Goal: Task Accomplishment & Management: Manage account settings

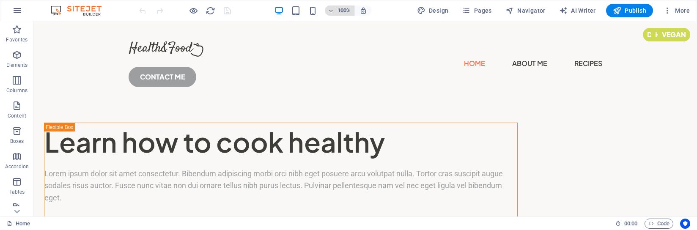
click at [334, 12] on icon "button" at bounding box center [331, 10] width 6 height 5
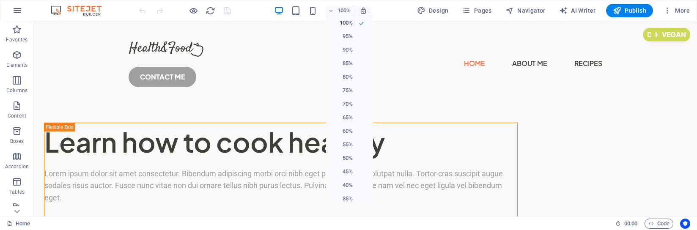
click at [667, 9] on div at bounding box center [348, 115] width 697 height 230
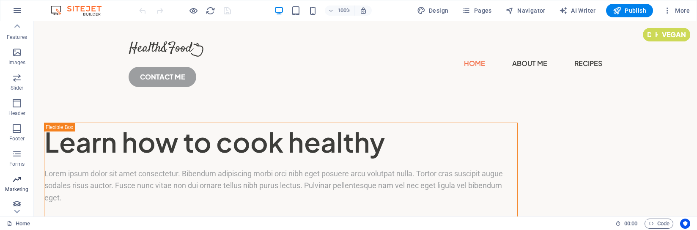
scroll to position [185, 0]
click at [13, 9] on icon "button" at bounding box center [17, 10] width 10 height 10
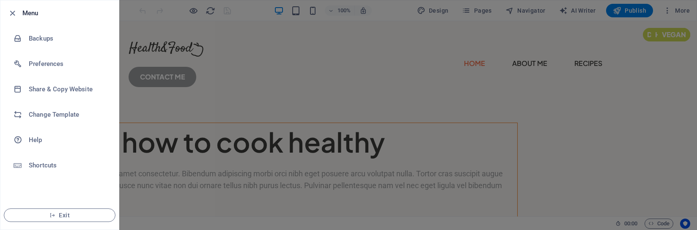
click at [169, 73] on div at bounding box center [348, 115] width 697 height 230
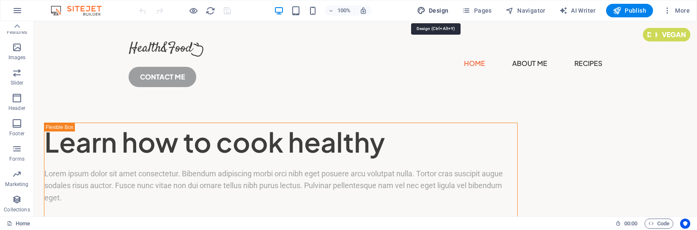
click at [425, 9] on icon "button" at bounding box center [421, 10] width 8 height 8
select select "px"
select select "400"
select select "px"
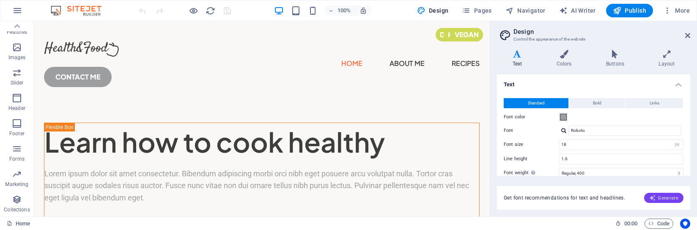
click at [670, 200] on span "Generate" at bounding box center [663, 197] width 29 height 7
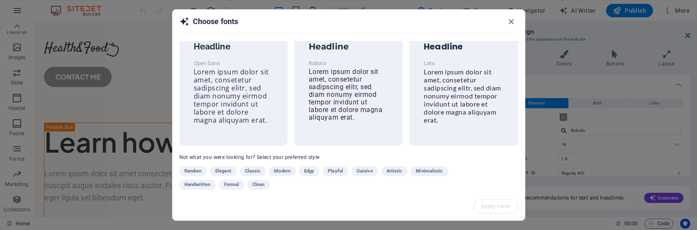
scroll to position [37, 0]
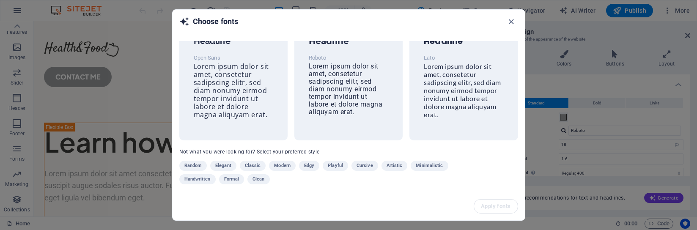
click at [109, 203] on div "Choose fonts Raleway Headline Open Sans Lorem ipsum dolor sit amet, consetetur …" at bounding box center [348, 115] width 697 height 230
click at [507, 23] on icon "button" at bounding box center [511, 22] width 10 height 10
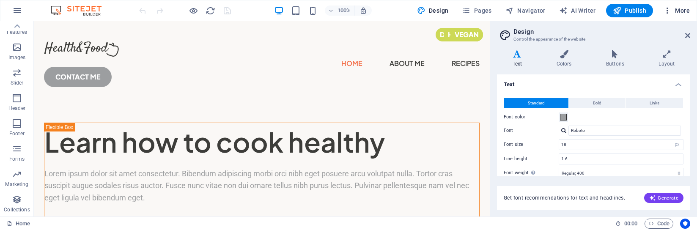
click at [664, 8] on icon "button" at bounding box center [667, 10] width 8 height 8
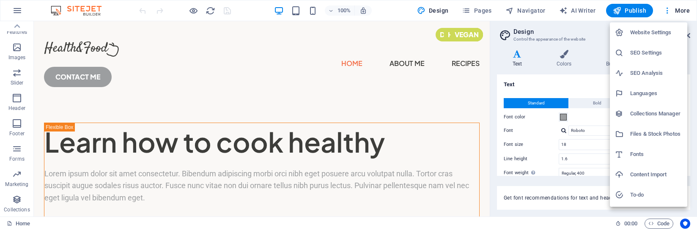
click at [657, 30] on h6 "Website Settings" at bounding box center [656, 32] width 52 height 10
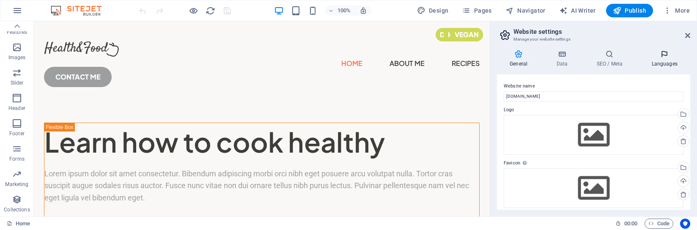
click at [664, 60] on h4 "Languages" at bounding box center [664, 59] width 52 height 18
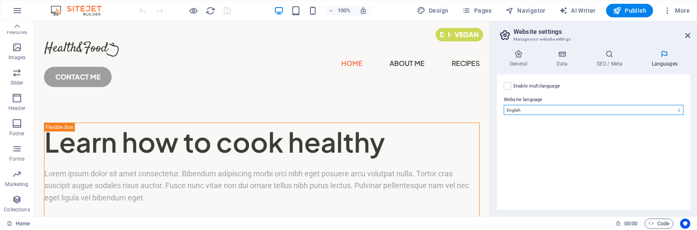
click at [608, 110] on select "Abkhazian Afar Afrikaans Akan Albanian Amharic Arabic Aragonese Armenian Assame…" at bounding box center [594, 110] width 180 height 10
select select "70"
click at [504, 105] on select "Abkhazian Afar Afrikaans Akan Albanian Amharic Arabic Aragonese Armenian Assame…" at bounding box center [594, 110] width 180 height 10
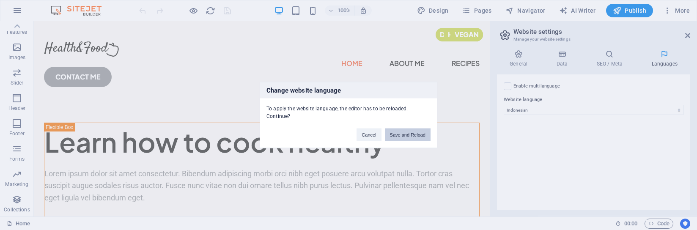
click at [412, 137] on button "Save and Reload" at bounding box center [408, 135] width 46 height 13
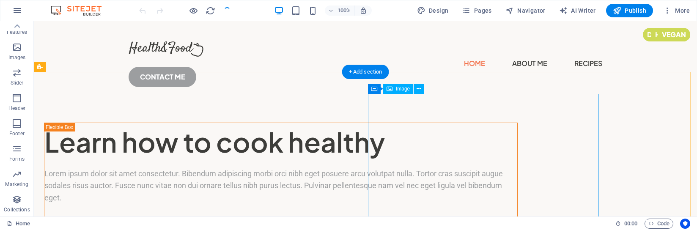
checkbox input "false"
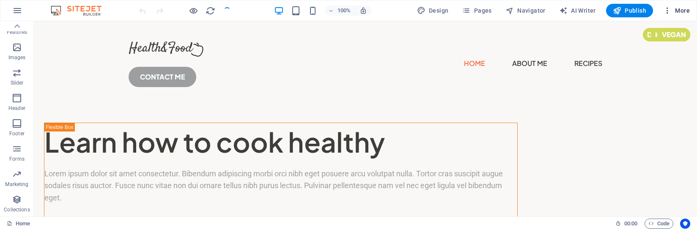
click at [671, 13] on icon "button" at bounding box center [667, 10] width 8 height 8
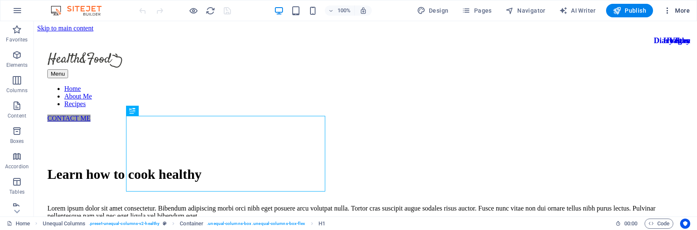
click at [671, 11] on icon "button" at bounding box center [667, 10] width 8 height 8
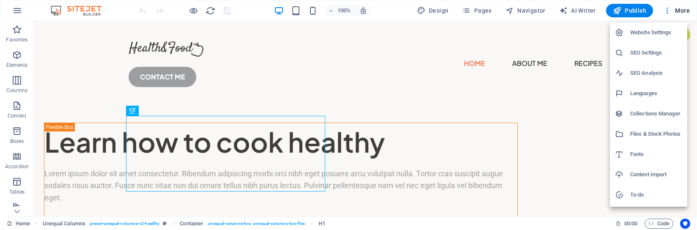
click at [656, 89] on h6 "Languages" at bounding box center [656, 93] width 52 height 10
select select "70"
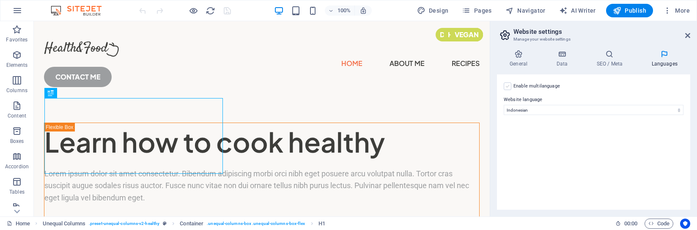
drag, startPoint x: 504, startPoint y: 85, endPoint x: 523, endPoint y: 91, distance: 19.9
click at [504, 85] on label at bounding box center [508, 86] width 8 height 8
click at [0, 0] on input "Enable multilanguage To disable multilanguage delete all languages until only o…" at bounding box center [0, 0] width 0 height 0
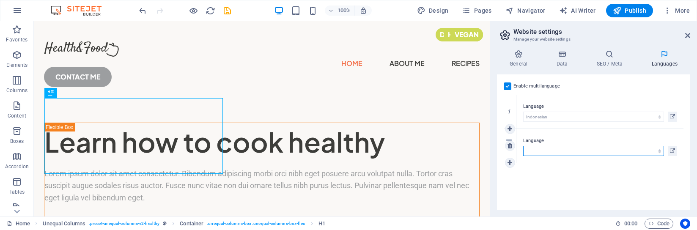
click at [625, 150] on select "Abkhazian Afar Afrikaans Akan Albanian Amharic Arabic Aragonese Armenian Assame…" at bounding box center [593, 151] width 141 height 10
click at [611, 149] on select "Abkhazian Afar Afrikaans Akan Albanian Amharic Arabic Aragonese Armenian Assame…" at bounding box center [593, 151] width 141 height 10
select select "71"
click at [670, 112] on icon at bounding box center [672, 117] width 5 height 10
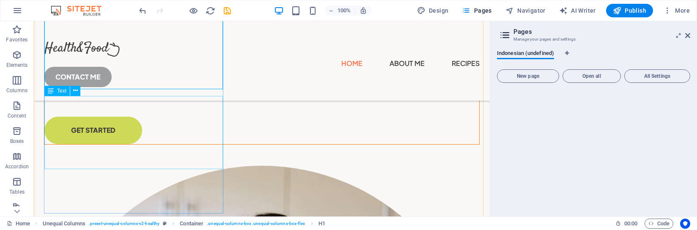
scroll to position [85, 0]
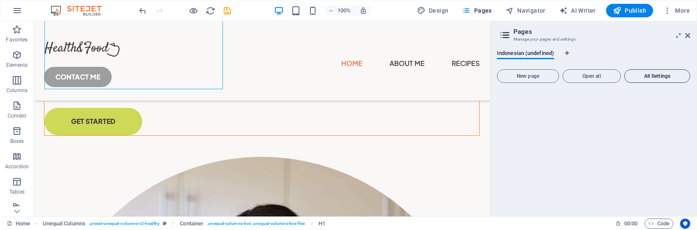
click at [660, 78] on span "All Settings" at bounding box center [657, 76] width 58 height 5
click at [652, 79] on span "All Settings" at bounding box center [657, 76] width 58 height 5
click at [564, 11] on icon "button" at bounding box center [563, 10] width 8 height 8
select select "English"
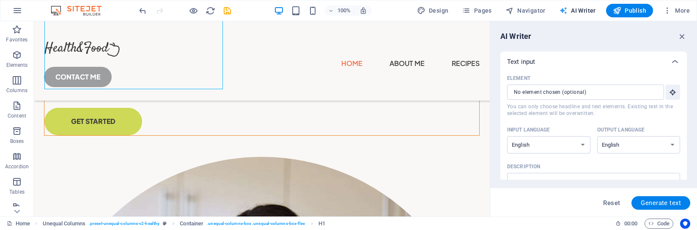
scroll to position [0, 0]
click at [630, 97] on input "Element ​ You can only choose headline and text elements. Existing text in the …" at bounding box center [582, 92] width 151 height 15
click at [584, 144] on select "Albanian Arabic Armenian Awadhi Azerbaijani Bashkir Basque Belarusian Bengali B…" at bounding box center [548, 144] width 83 height 17
select select "Indonesian"
click at [557, 147] on select "Albanian Arabic Armenian Awadhi Azerbaijani Bashkir Basque Belarusian Bengali B…" at bounding box center [548, 144] width 83 height 17
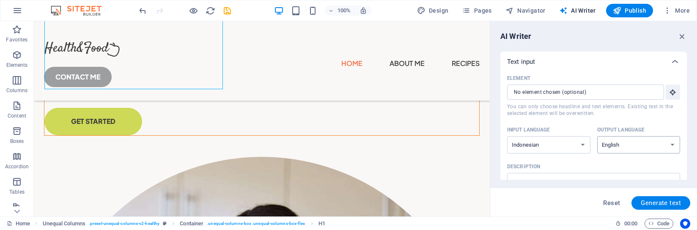
click at [647, 146] on select "Albanian Arabic Armenian Awadhi Azerbaijani Bashkir Basque Belarusian Bengali B…" at bounding box center [638, 144] width 83 height 17
select select "Indonesian"
click at [642, 146] on select "Albanian Arabic Armenian Awadhi Azerbaijani Bashkir Basque Belarusian Bengali B…" at bounding box center [638, 144] width 83 height 17
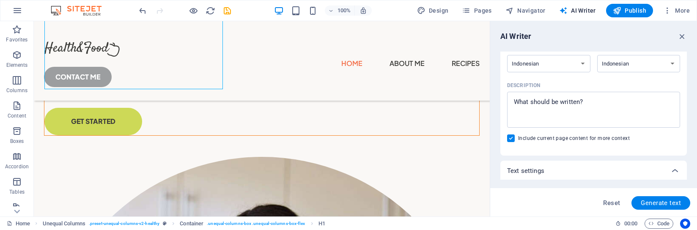
scroll to position [85, 0]
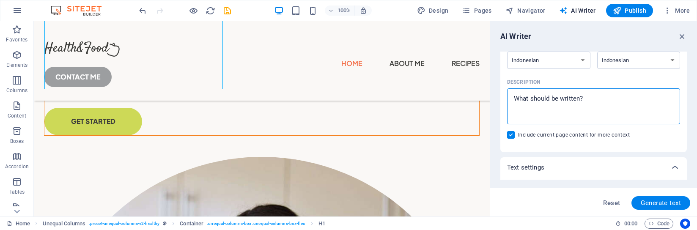
click at [604, 101] on textarea "Description x ​" at bounding box center [593, 106] width 164 height 27
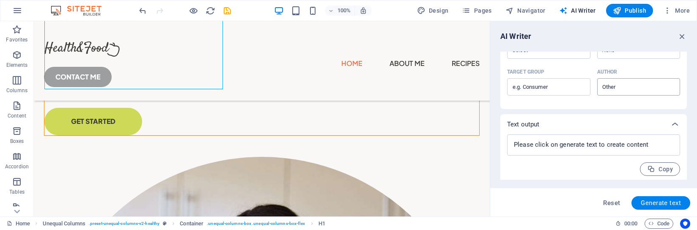
scroll to position [273, 0]
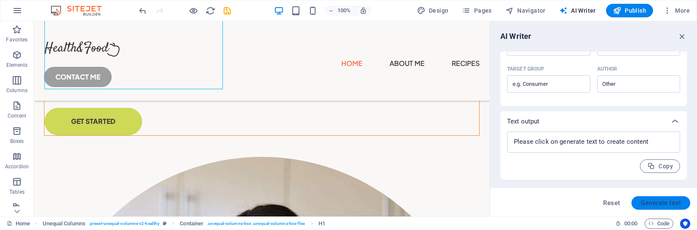
click at [646, 205] on span "Generate text" at bounding box center [661, 203] width 40 height 7
type textarea "x"
click at [54, 11] on img at bounding box center [80, 10] width 63 height 10
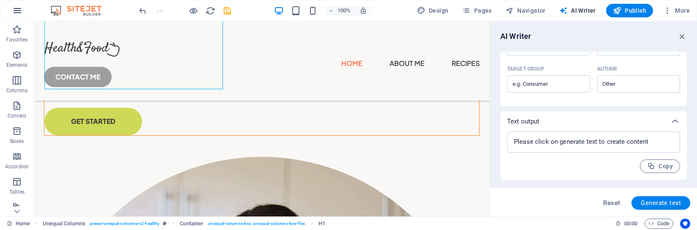
click at [17, 10] on icon "button" at bounding box center [17, 10] width 10 height 10
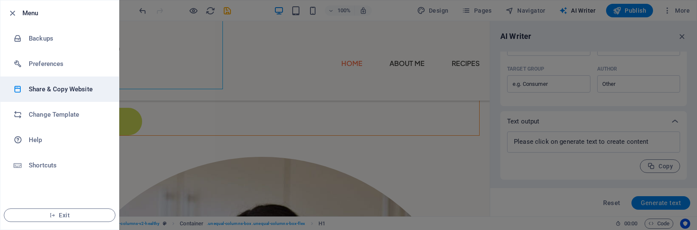
click at [58, 95] on li "Share & Copy Website" at bounding box center [59, 89] width 118 height 25
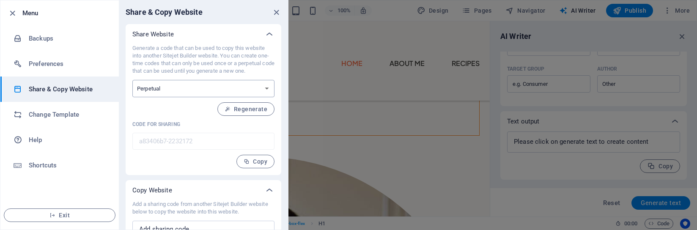
click at [267, 95] on select "One-time Perpetual" at bounding box center [203, 88] width 142 height 17
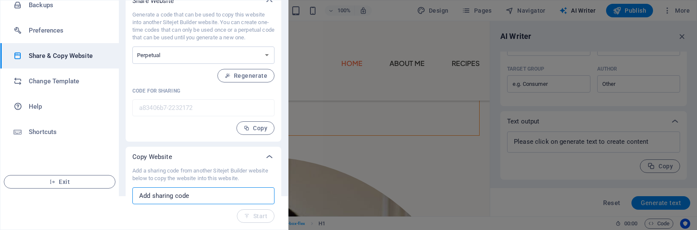
click at [217, 194] on input "text" at bounding box center [203, 195] width 142 height 17
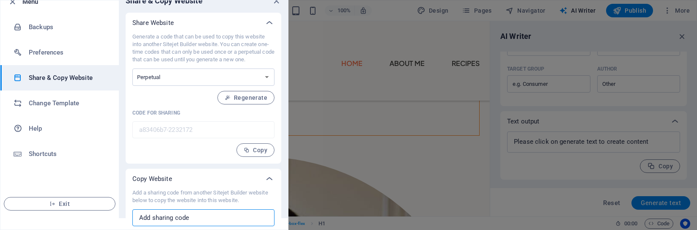
scroll to position [0, 0]
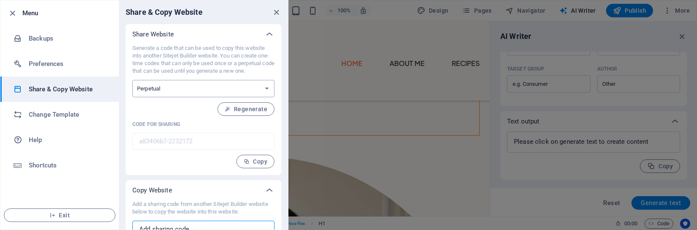
click at [267, 90] on select "One-time Perpetual" at bounding box center [203, 88] width 142 height 17
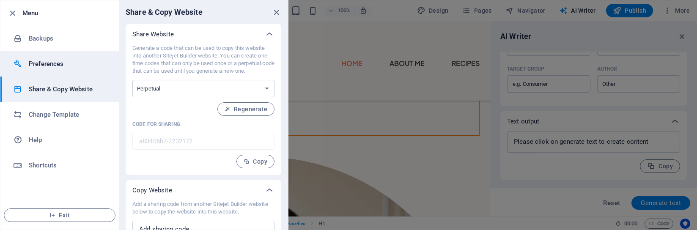
click at [42, 68] on h6 "Preferences" at bounding box center [68, 64] width 78 height 10
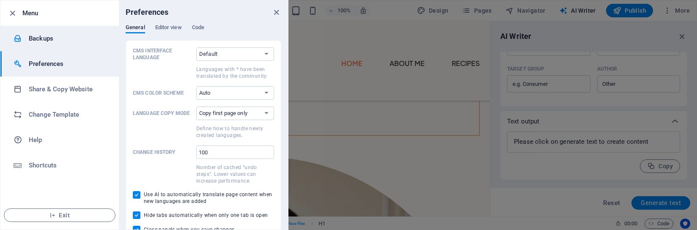
click at [38, 38] on h6 "Backups" at bounding box center [68, 38] width 78 height 10
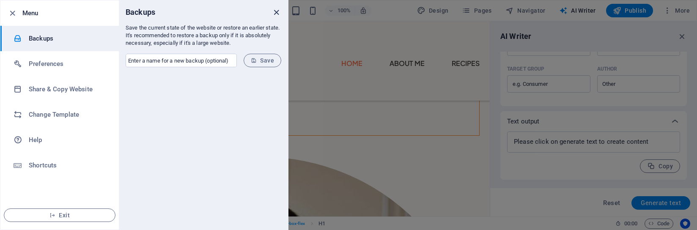
click at [279, 11] on icon "close" at bounding box center [276, 13] width 10 height 10
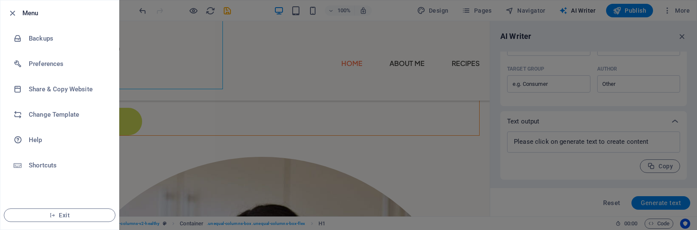
click at [337, 13] on div at bounding box center [348, 115] width 697 height 230
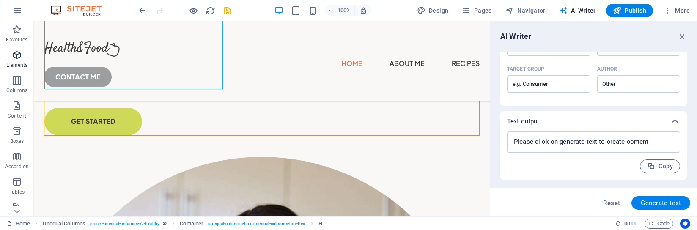
click at [16, 66] on p "Elements" at bounding box center [17, 65] width 22 height 7
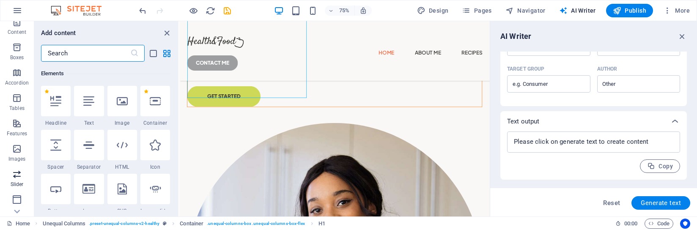
scroll to position [85, 0]
click at [18, 210] on icon at bounding box center [17, 211] width 12 height 12
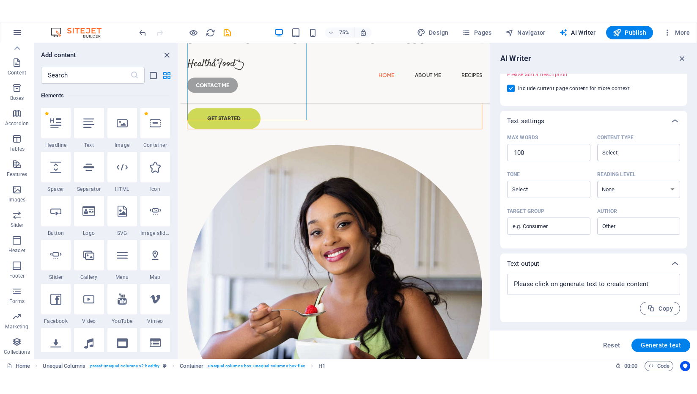
scroll to position [162, 0]
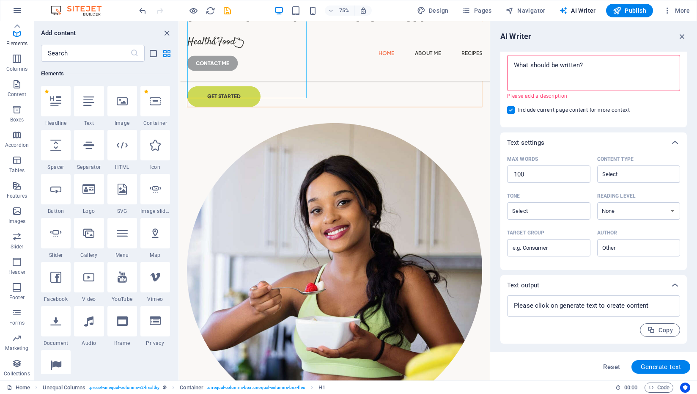
type textarea "x"
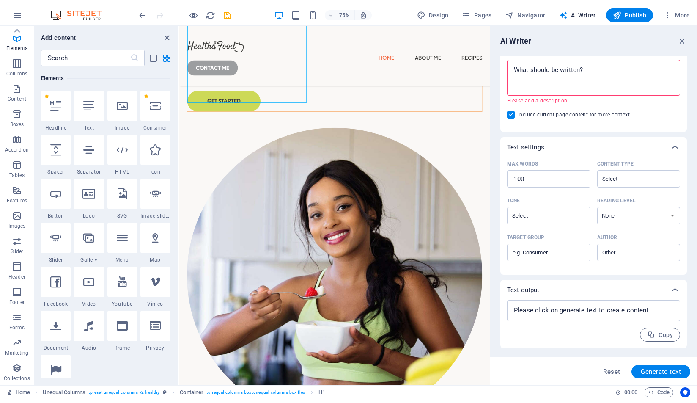
scroll to position [118, 0]
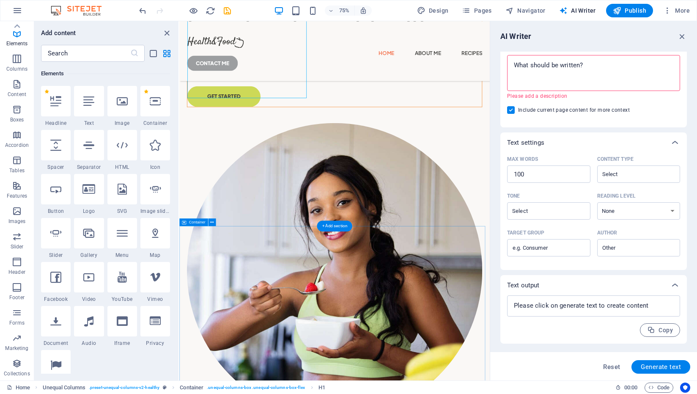
type textarea "x"
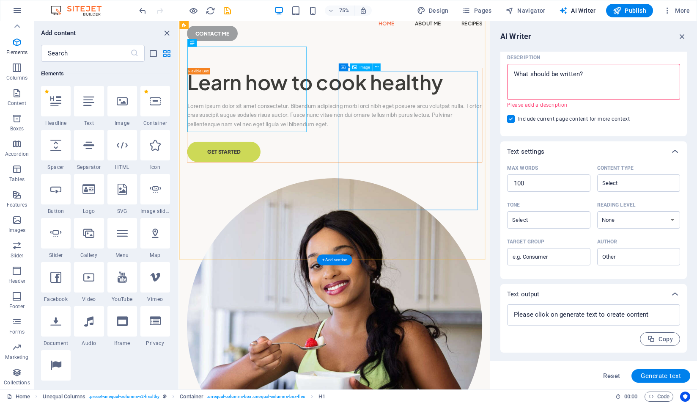
scroll to position [0, 0]
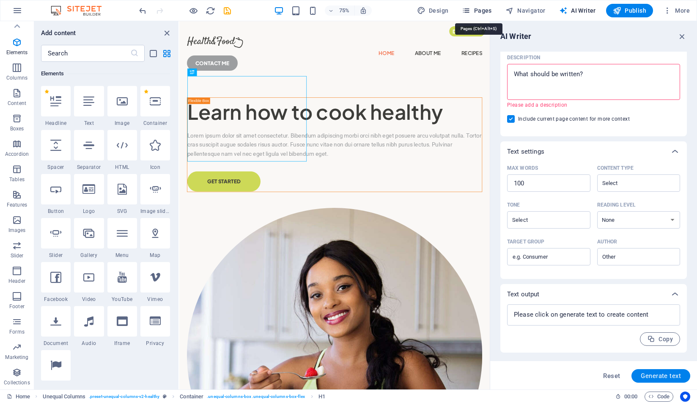
click at [468, 11] on icon "button" at bounding box center [466, 10] width 8 height 8
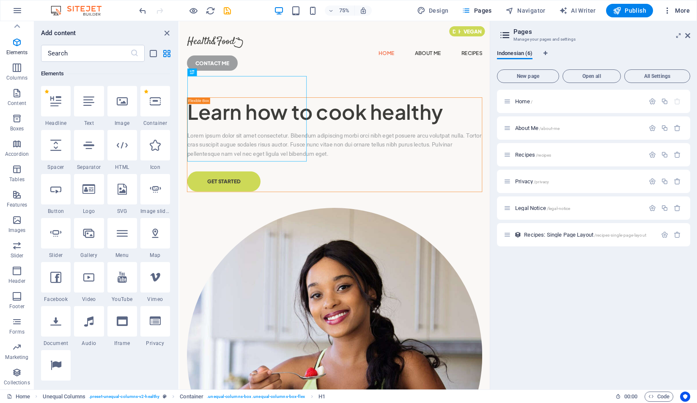
click at [669, 13] on icon "button" at bounding box center [667, 10] width 8 height 8
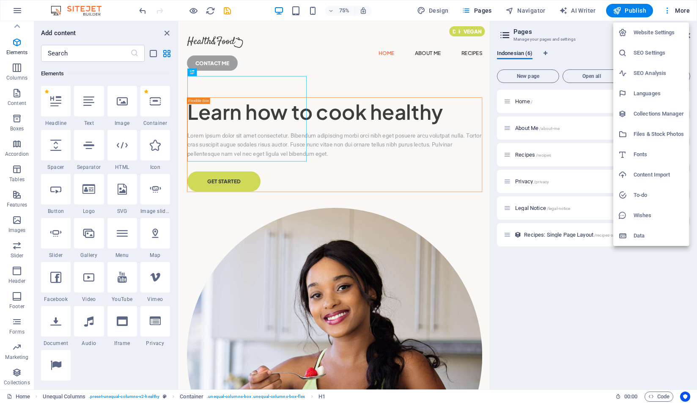
click at [657, 230] on h6 "Data" at bounding box center [658, 235] width 50 height 10
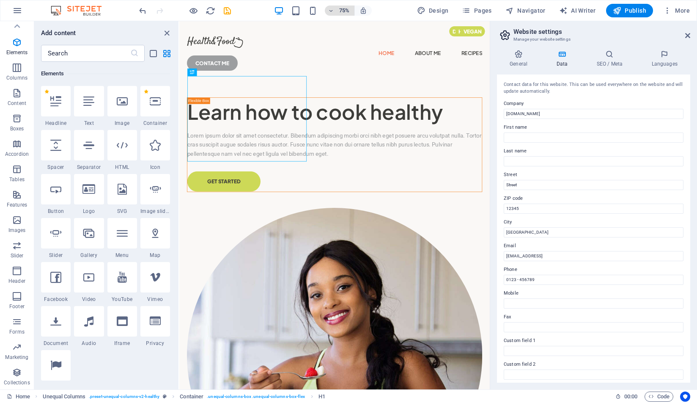
click at [330, 14] on span "75%" at bounding box center [339, 10] width 23 height 10
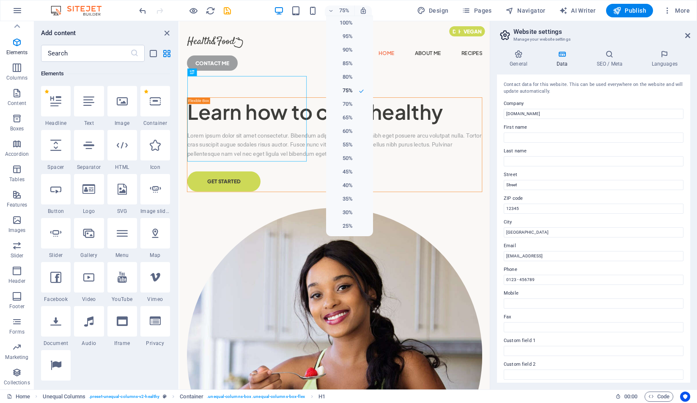
click at [330, 14] on div at bounding box center [348, 201] width 697 height 403
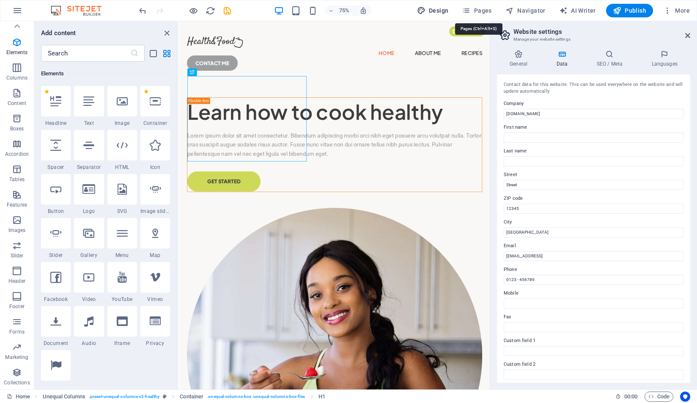
click at [470, 8] on icon "button" at bounding box center [466, 10] width 8 height 8
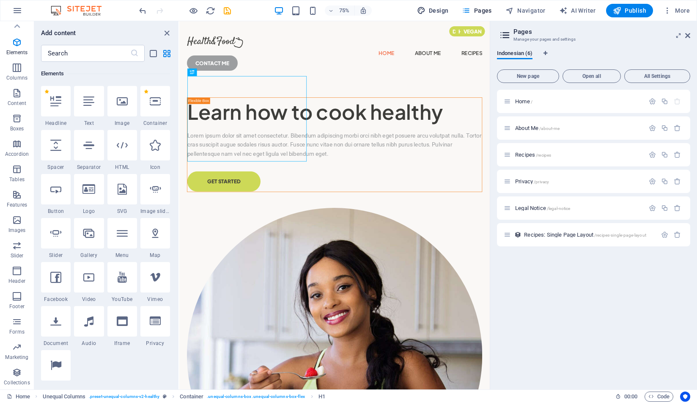
click at [442, 11] on span "Design" at bounding box center [433, 10] width 32 height 8
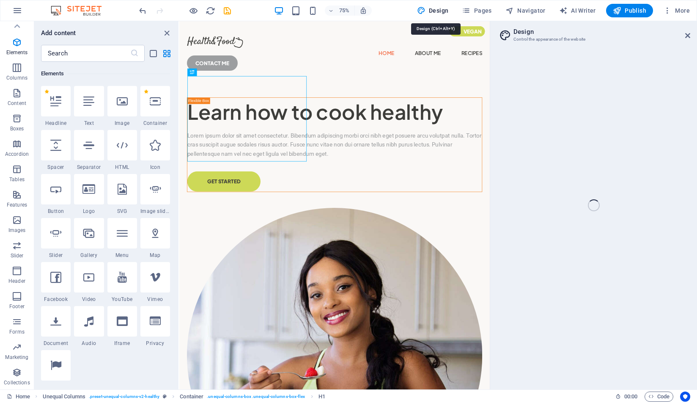
click at [434, 11] on span "Design" at bounding box center [433, 10] width 32 height 8
select select "px"
select select "400"
select select "px"
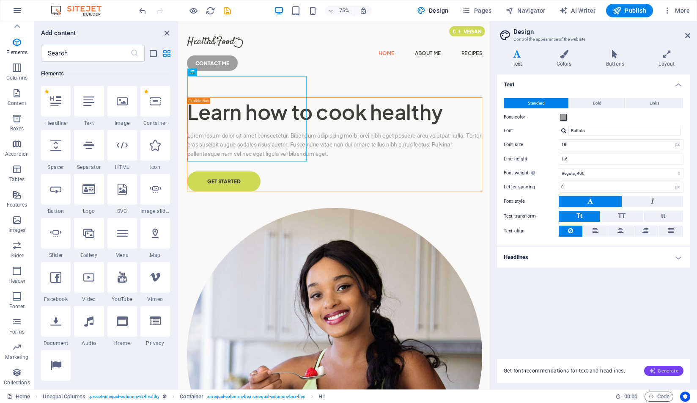
click at [668, 230] on div "Get font recommendations for text and headlines. Generate" at bounding box center [593, 371] width 193 height 24
click at [660, 230] on span "Generate" at bounding box center [663, 370] width 29 height 7
drag, startPoint x: 659, startPoint y: 364, endPoint x: 648, endPoint y: 370, distance: 13.1
click at [652, 230] on div "Get font recommendations for text and headlines. Generate" at bounding box center [593, 371] width 193 height 24
click at [662, 230] on button "Generate" at bounding box center [663, 370] width 39 height 10
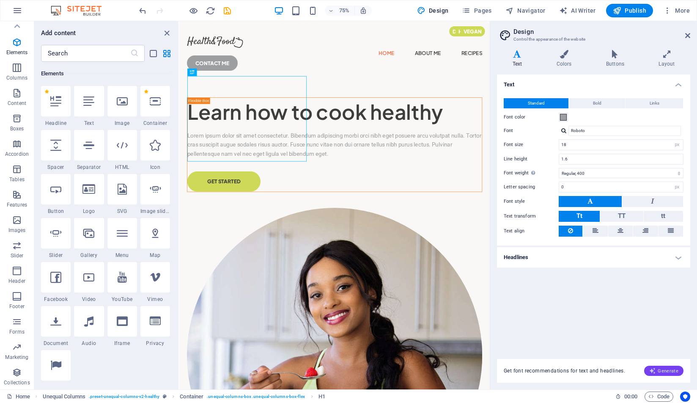
click at [659, 230] on button "Generate" at bounding box center [663, 370] width 39 height 10
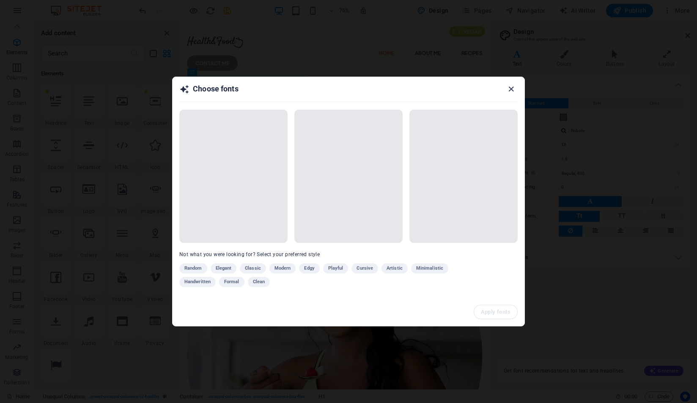
click at [510, 90] on icon "button" at bounding box center [511, 89] width 10 height 10
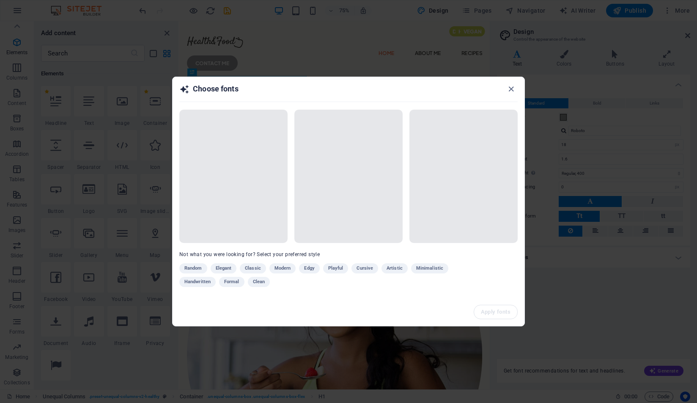
click at [441, 59] on div "Choose fonts Not what you were looking for? Select your preferred style Random …" at bounding box center [348, 201] width 697 height 403
click at [509, 91] on icon "button" at bounding box center [511, 89] width 10 height 10
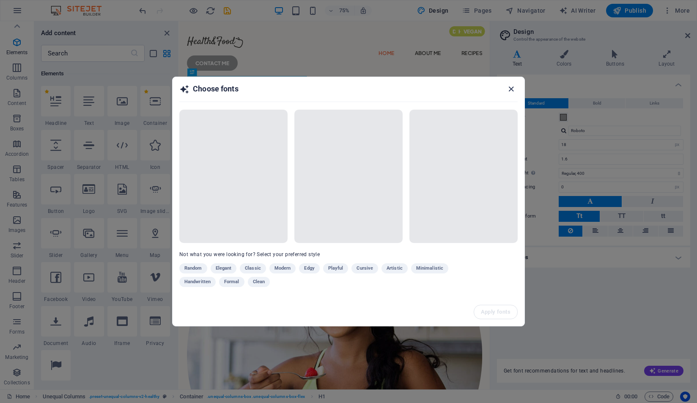
click at [508, 90] on icon "button" at bounding box center [511, 89] width 10 height 10
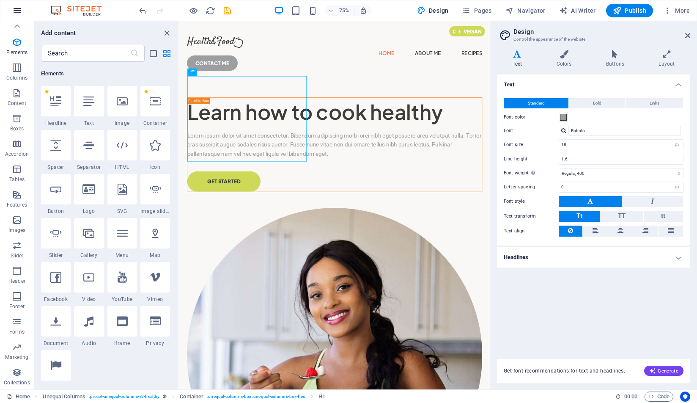
click at [13, 14] on icon "button" at bounding box center [17, 10] width 10 height 10
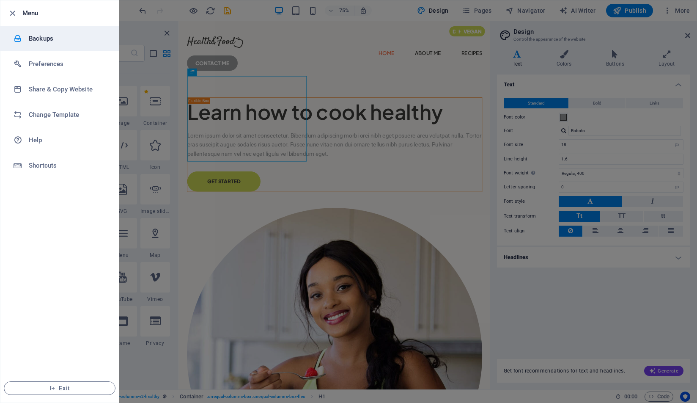
click at [21, 36] on icon at bounding box center [18, 38] width 8 height 8
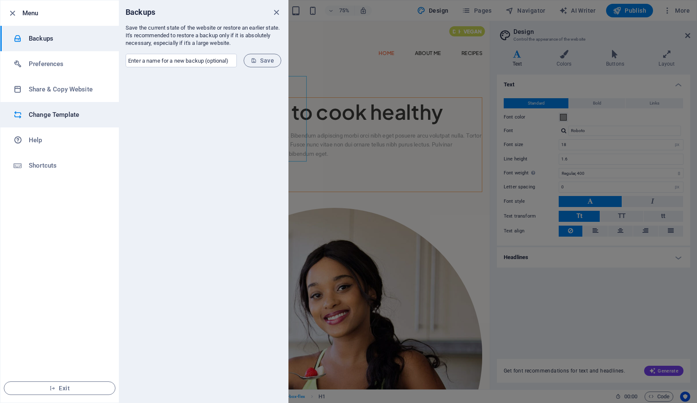
click at [30, 116] on h6 "Change Template" at bounding box center [68, 115] width 78 height 10
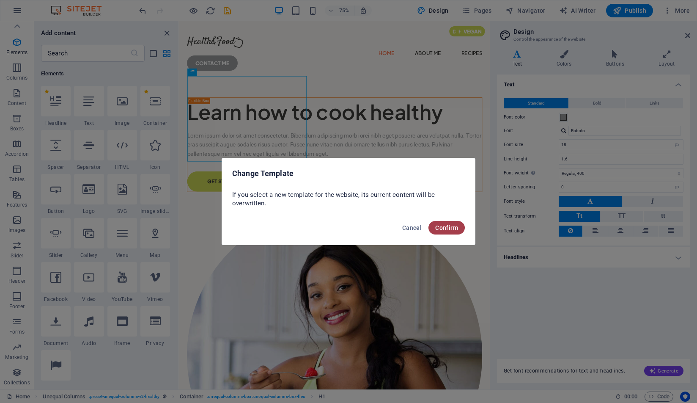
click at [450, 225] on span "Confirm" at bounding box center [446, 227] width 23 height 7
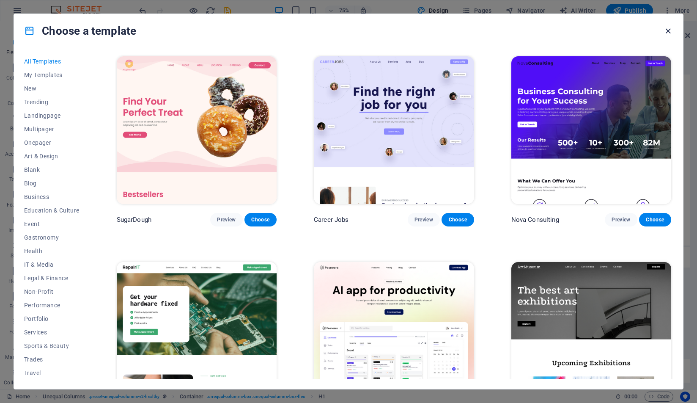
drag, startPoint x: 666, startPoint y: 31, endPoint x: 16, endPoint y: 53, distance: 650.2
click at [666, 30] on icon "button" at bounding box center [668, 31] width 10 height 10
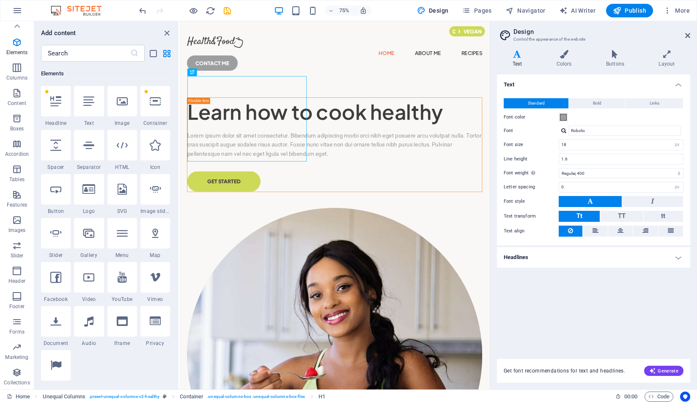
click at [63, 12] on img at bounding box center [80, 10] width 63 height 10
click at [139, 9] on icon "undo" at bounding box center [143, 11] width 10 height 10
click at [679, 13] on span "More" at bounding box center [676, 10] width 27 height 8
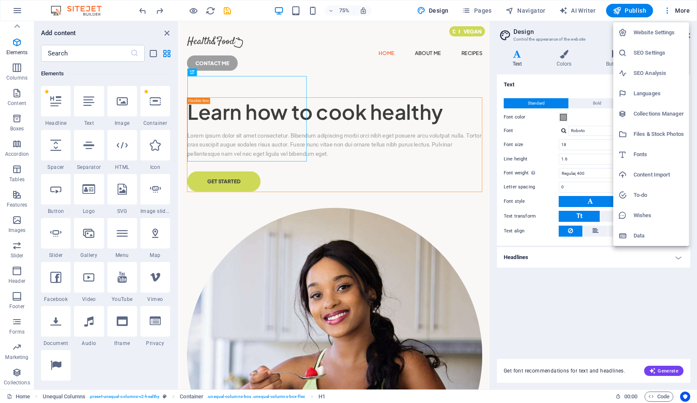
click at [659, 36] on h6 "Website Settings" at bounding box center [658, 32] width 50 height 10
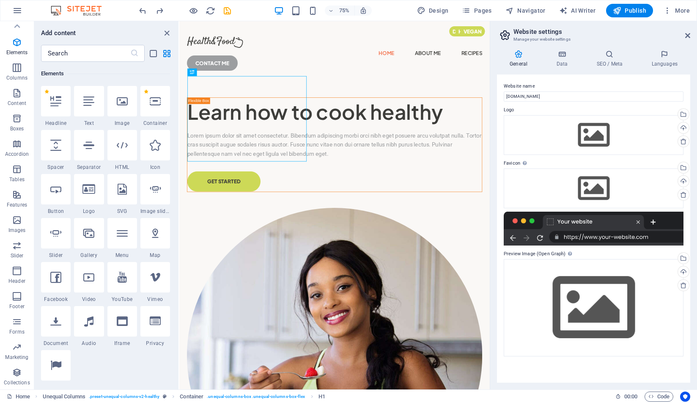
click at [608, 230] on div at bounding box center [594, 228] width 180 height 34
click at [662, 230] on span "Code" at bounding box center [658, 396] width 21 height 10
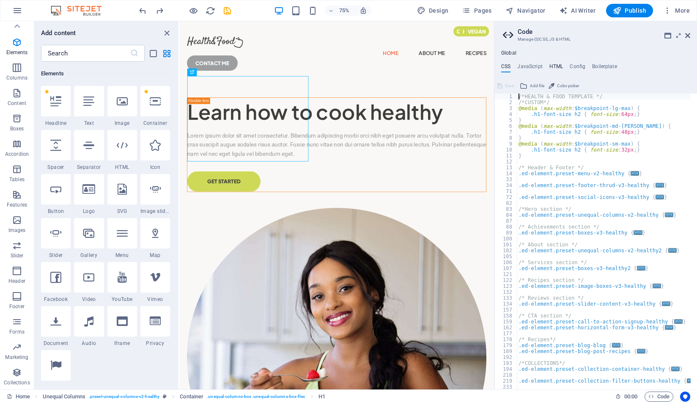
click at [556, 67] on h4 "HTML" at bounding box center [556, 67] width 14 height 9
type textarea "<a href="#main-content" class="wv-link-content button">Skip to main content</a>"
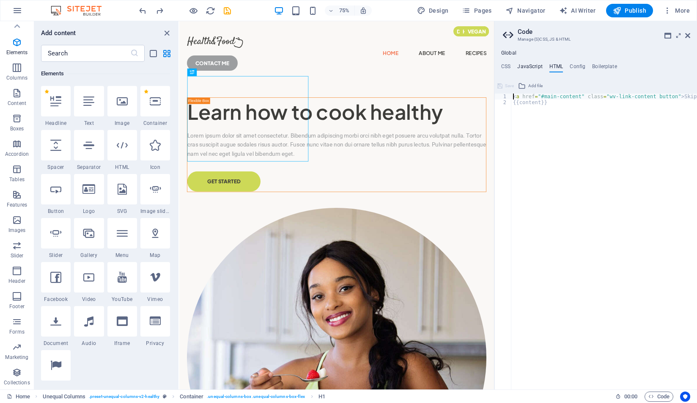
click at [526, 66] on h4 "JavaScript" at bounding box center [529, 67] width 25 height 9
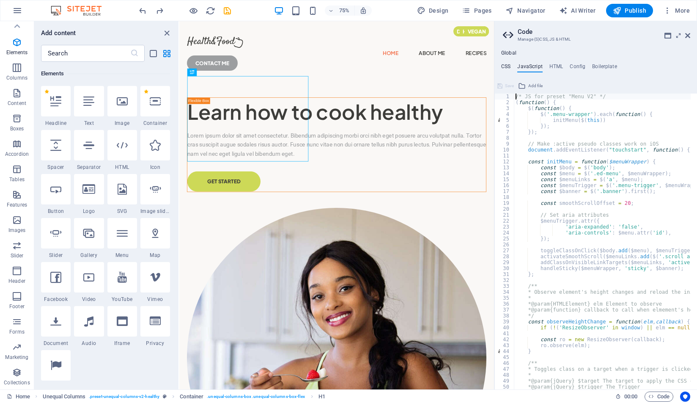
click at [506, 66] on h4 "CSS" at bounding box center [505, 67] width 9 height 9
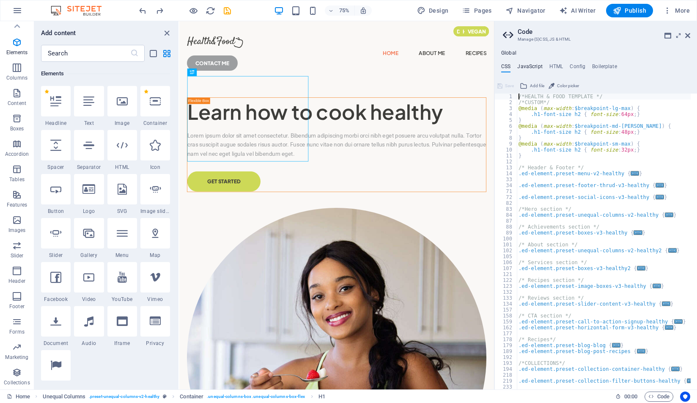
click at [521, 64] on h4 "JavaScript" at bounding box center [529, 67] width 25 height 9
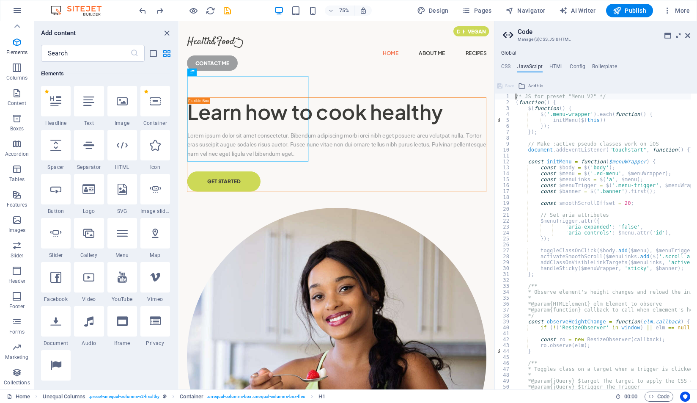
click at [556, 147] on div "/* JS for preset "Menu V2" */ ( function ( ) { $ ( function ( ) { $ ( '.menu-wr…" at bounding box center [708, 243] width 388 height 301
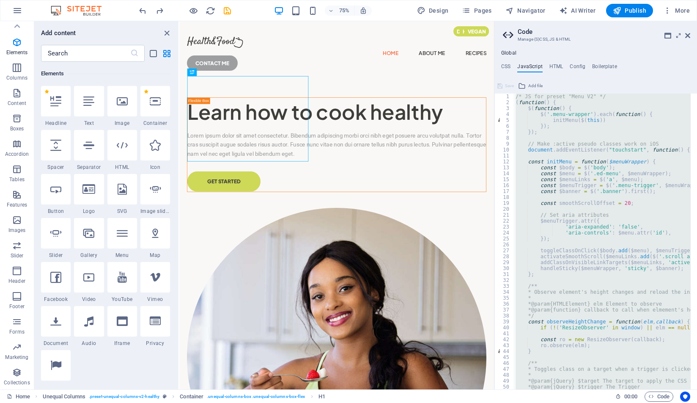
click at [556, 147] on div "/* JS for preset "Menu V2" */ ( function ( ) { $ ( function ( ) { $ ( '.menu-wr…" at bounding box center [602, 241] width 177 height 296
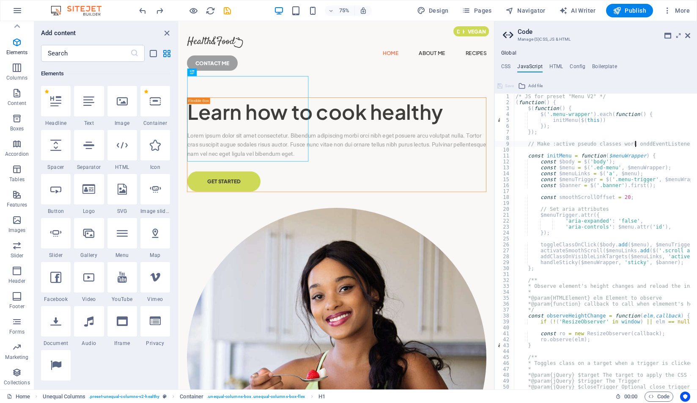
type textarea "// Make :active pseudo classes ddEventListener("touchstart", function() {}, fal…"
